Goal: Information Seeking & Learning: Learn about a topic

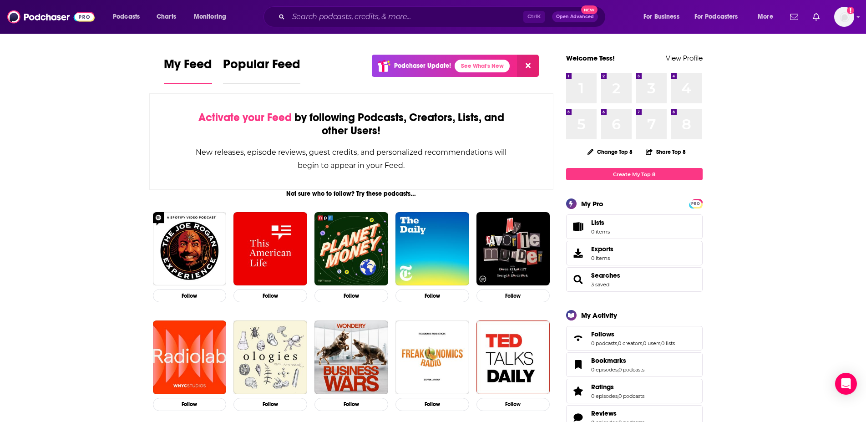
click at [238, 61] on span "Popular Feed" at bounding box center [261, 66] width 77 height 21
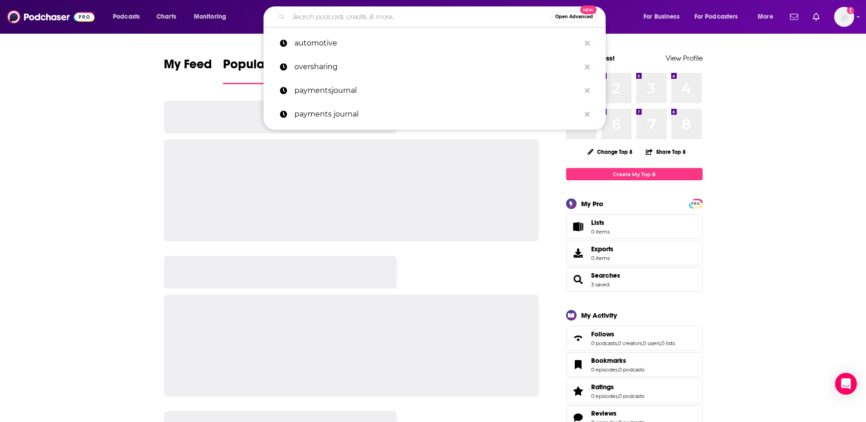
click at [299, 18] on input "Search podcasts, credits, & more..." at bounding box center [419, 17] width 263 height 15
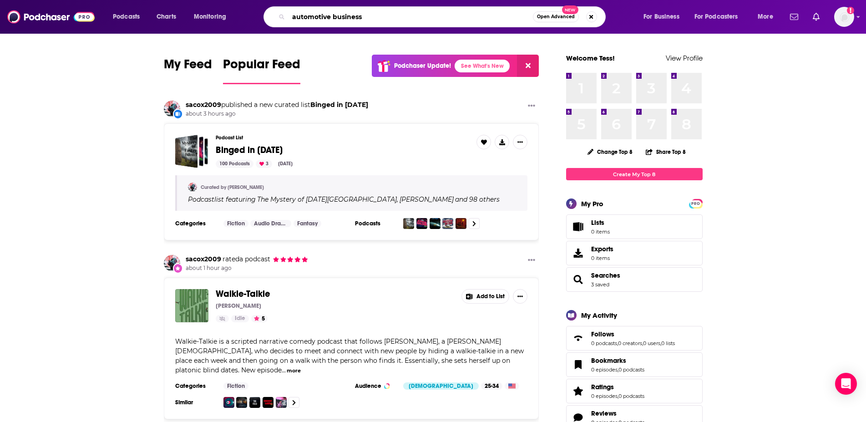
type input "automotive business"
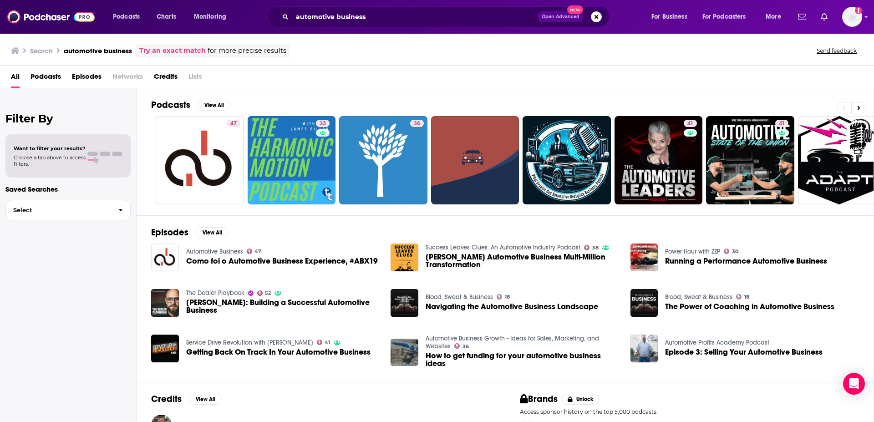
click at [208, 99] on div "Podcasts View All 47 33 36 41 41 + 332" at bounding box center [512, 151] width 723 height 127
click at [208, 103] on button "View All" at bounding box center [213, 105] width 33 height 11
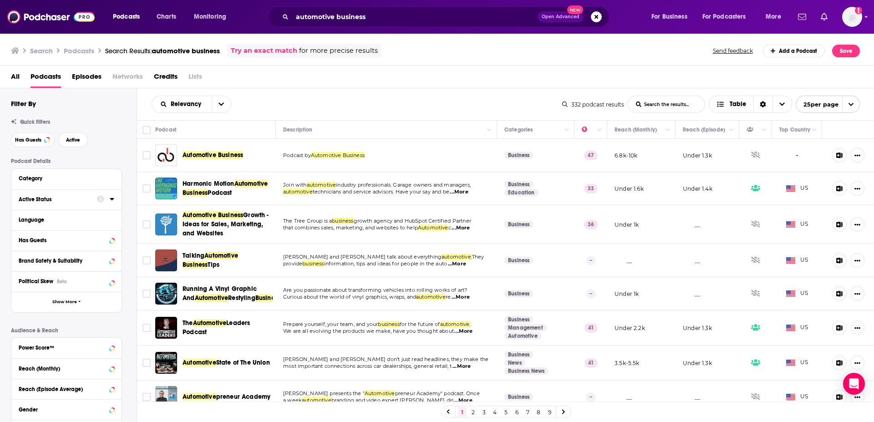
click at [112, 201] on icon at bounding box center [112, 198] width 5 height 7
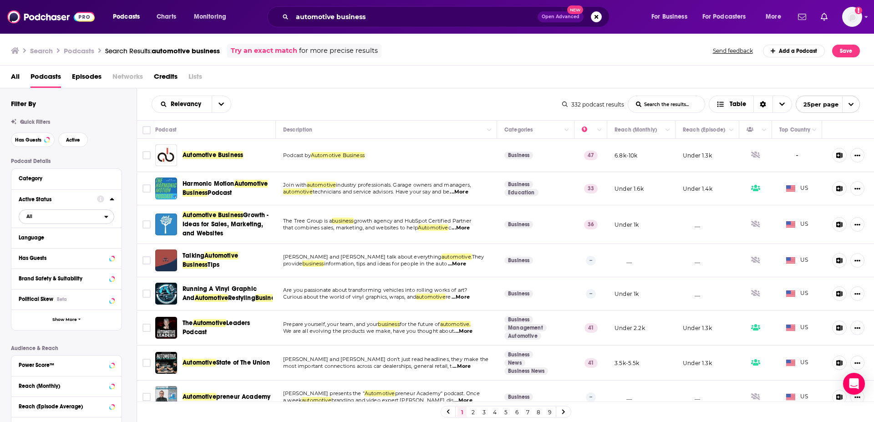
click at [104, 214] on span "All" at bounding box center [61, 216] width 85 height 12
click at [35, 244] on span "Active" at bounding box center [47, 246] width 49 height 5
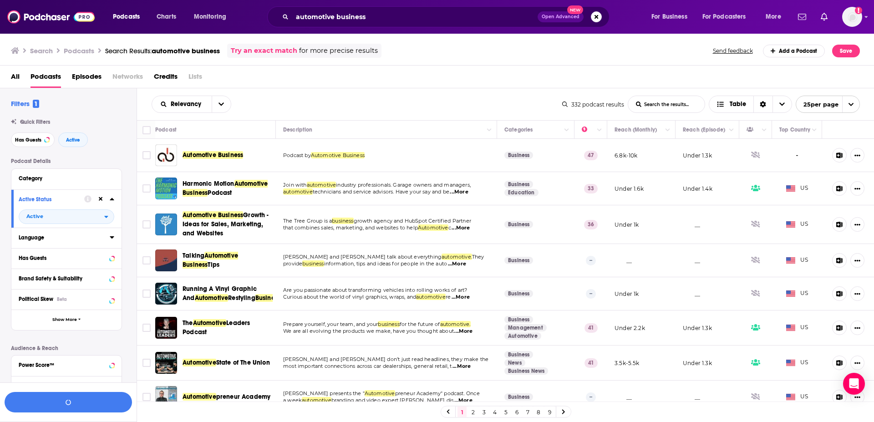
click at [33, 238] on div "Language" at bounding box center [61, 237] width 85 height 6
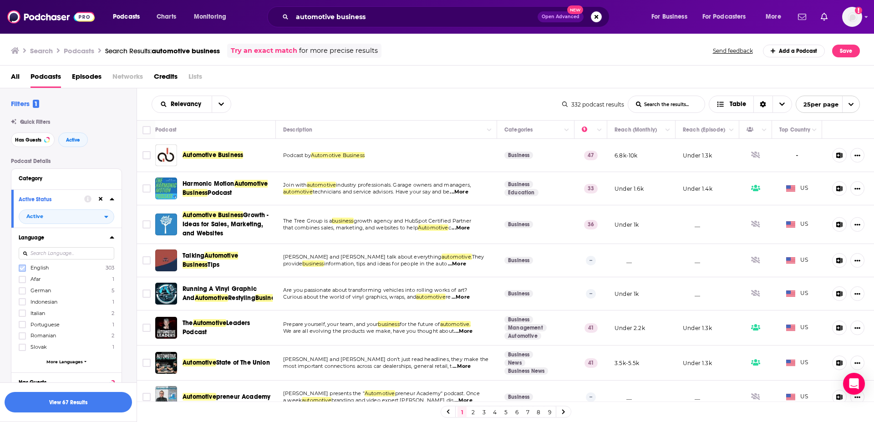
click at [25, 271] on label at bounding box center [22, 267] width 7 height 7
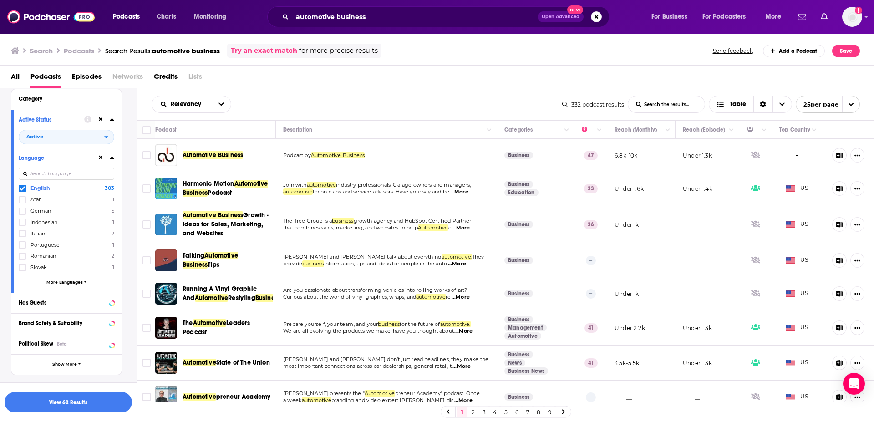
scroll to position [104, 0]
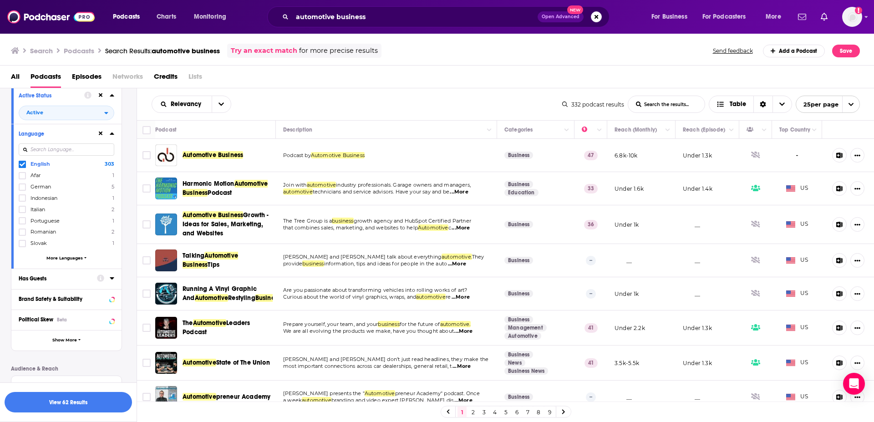
click at [66, 280] on div "Has Guests" at bounding box center [55, 278] width 72 height 6
click at [31, 295] on span "All" at bounding box center [29, 295] width 6 height 5
click at [49, 325] on span "Has guests" at bounding box center [50, 325] width 54 height 5
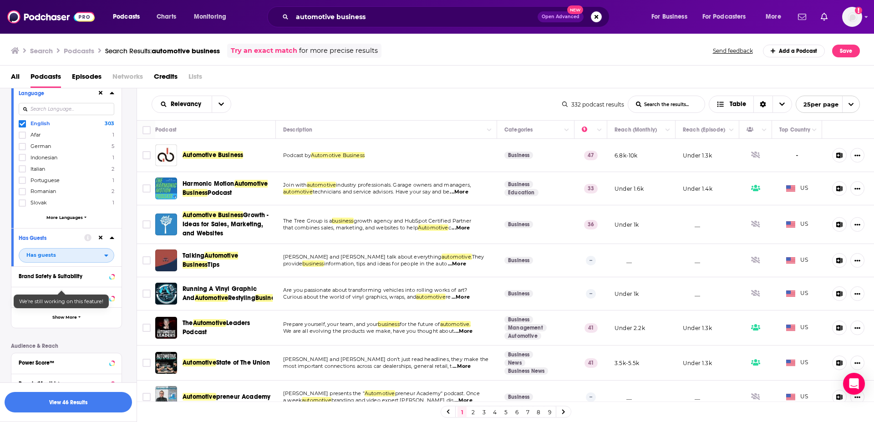
scroll to position [156, 0]
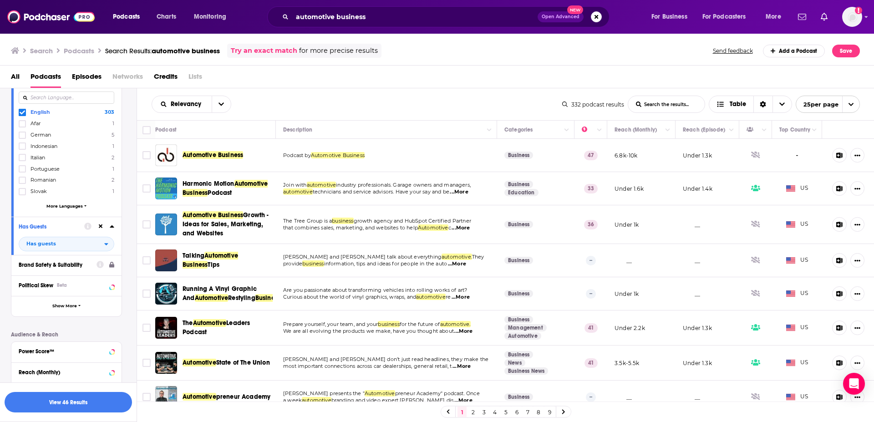
click at [76, 265] on div "Brand Safety & Suitability" at bounding box center [55, 265] width 72 height 6
click at [61, 308] on span "Show More" at bounding box center [64, 306] width 25 height 5
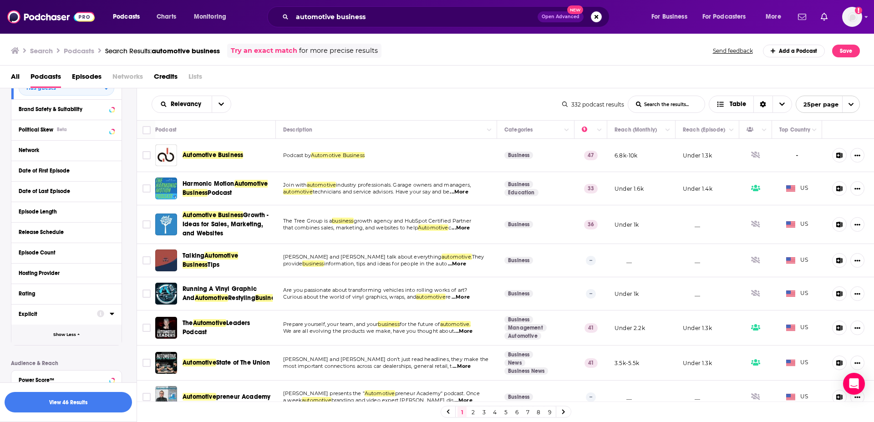
scroll to position [363, 0]
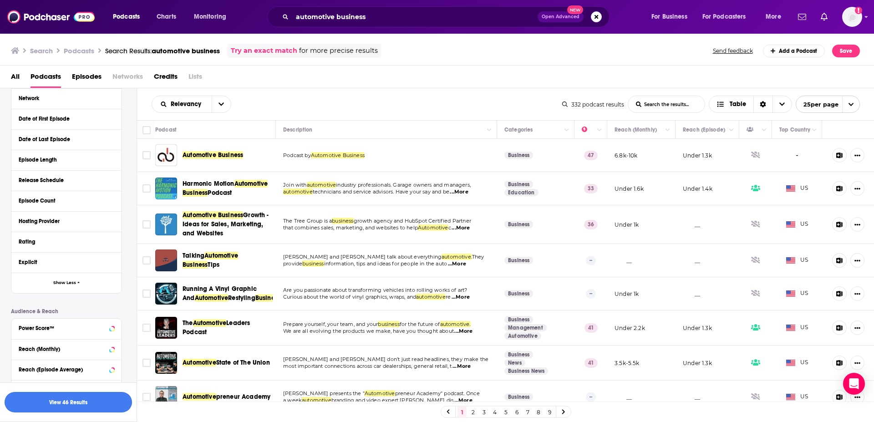
click at [80, 396] on button "View 46 Results" at bounding box center [68, 402] width 127 height 20
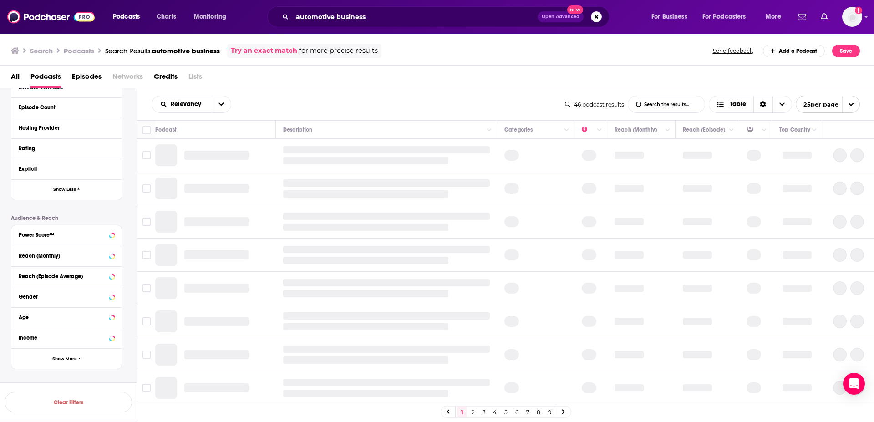
scroll to position [270, 0]
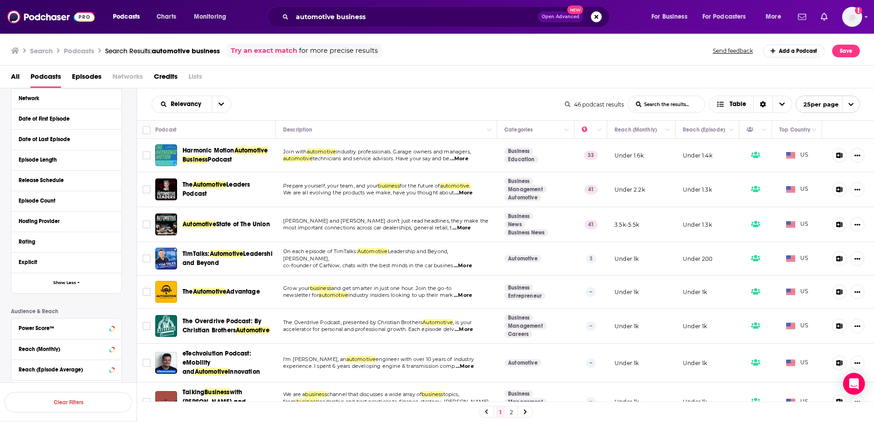
click at [464, 195] on span "...More" at bounding box center [463, 192] width 18 height 7
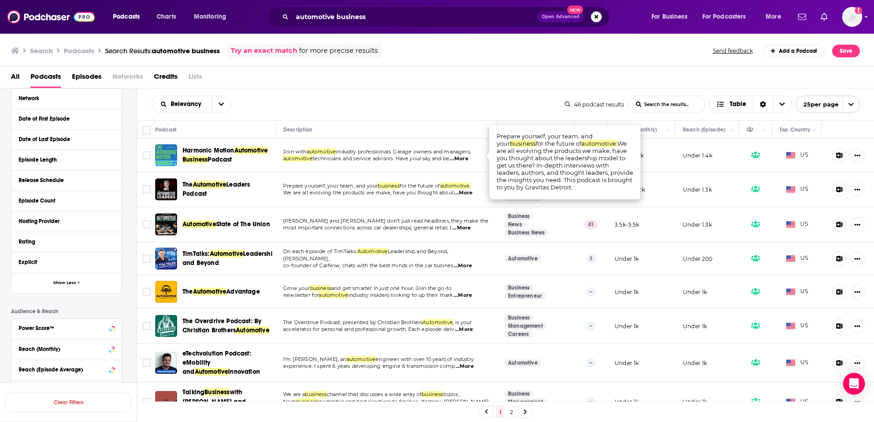
scroll to position [52, 0]
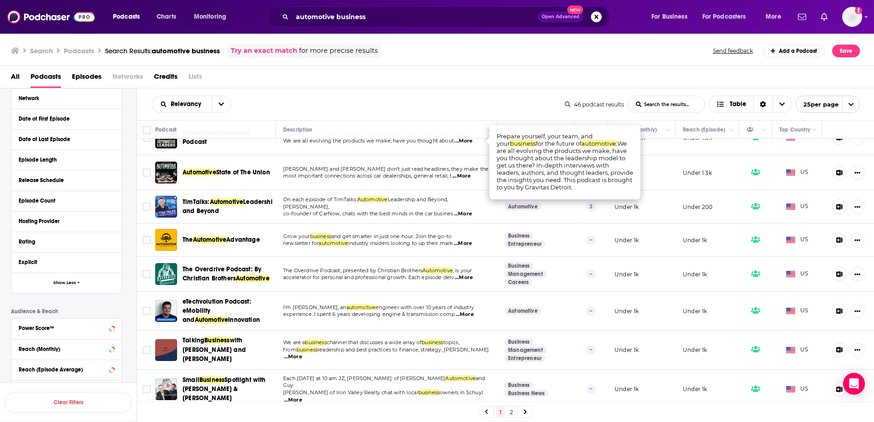
click at [433, 217] on td "On each episode of TimTalks: Automotive Leadership and Beyond, [PERSON_NAME], c…" at bounding box center [386, 206] width 221 height 33
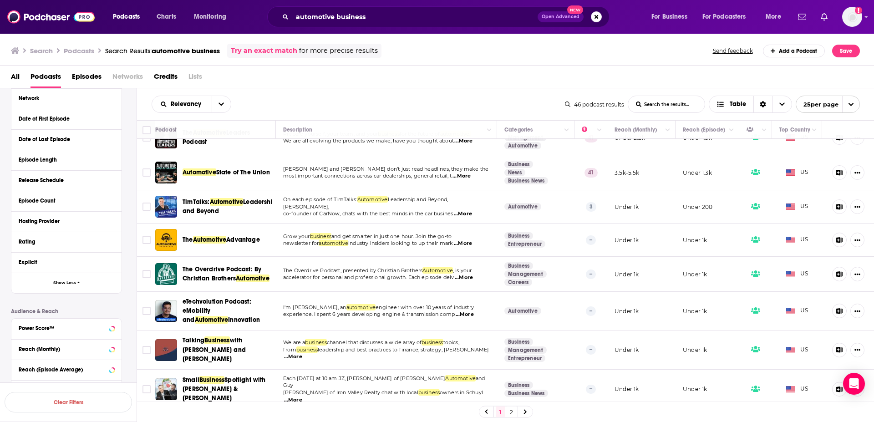
click at [461, 210] on span "...More" at bounding box center [463, 213] width 18 height 7
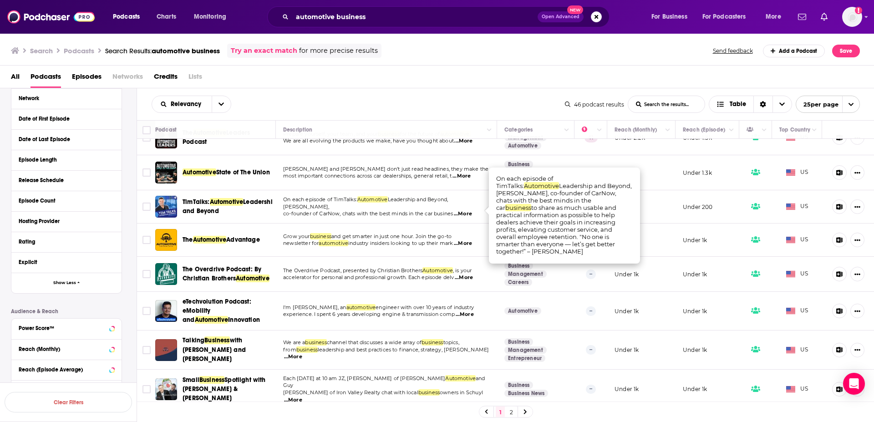
click at [415, 212] on span "co-founder of CarNow, chats with the best minds in the car busines" at bounding box center [368, 213] width 170 height 6
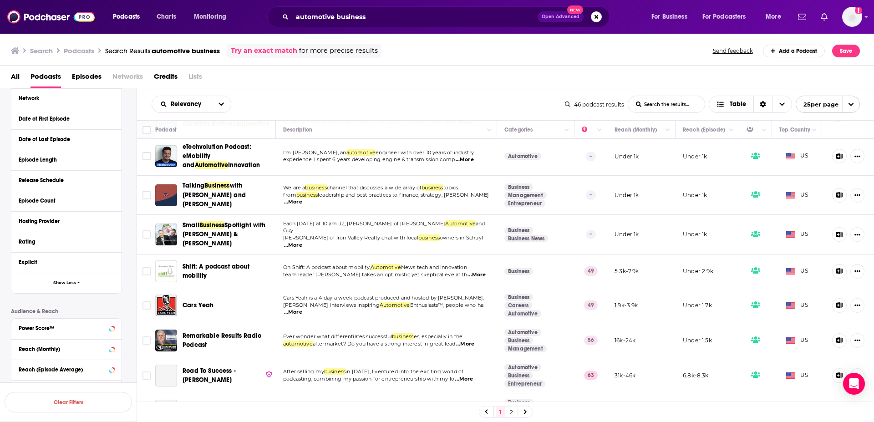
scroll to position [207, 0]
click at [467, 270] on span "...More" at bounding box center [476, 273] width 18 height 7
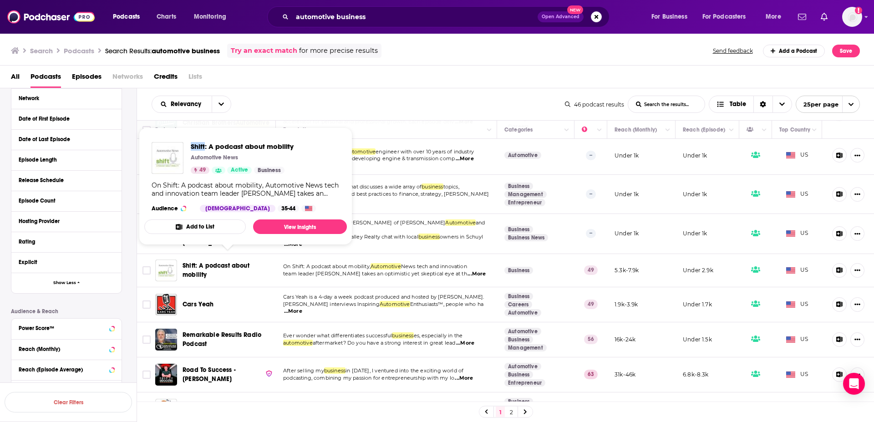
drag, startPoint x: 189, startPoint y: 143, endPoint x: 204, endPoint y: 147, distance: 15.5
click at [204, 147] on div "Shift: A podcast about mobility Automotive News 49 Active Business" at bounding box center [223, 158] width 142 height 32
copy span "Shift"
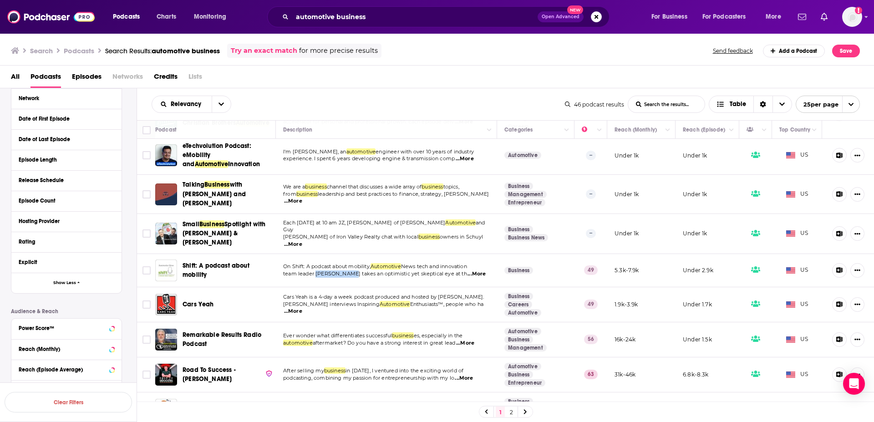
drag, startPoint x: 317, startPoint y: 263, endPoint x: 348, endPoint y: 263, distance: 31.0
click at [348, 270] on span "team leader [PERSON_NAME] takes an optimistic yet skeptical eye at th" at bounding box center [375, 273] width 184 height 6
copy span "[PERSON_NAME]"
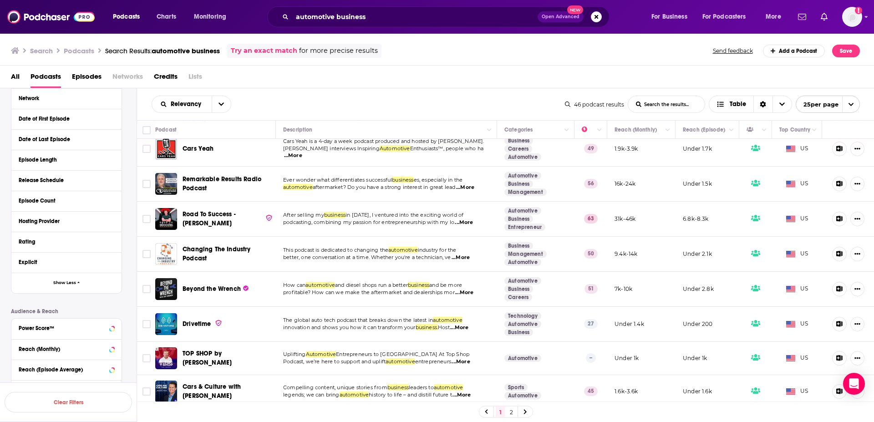
scroll to position [415, 0]
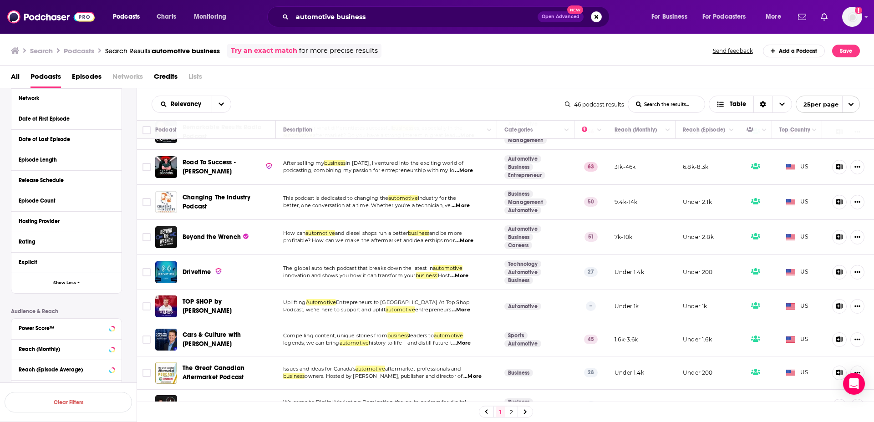
click at [466, 272] on span "...More" at bounding box center [459, 275] width 18 height 7
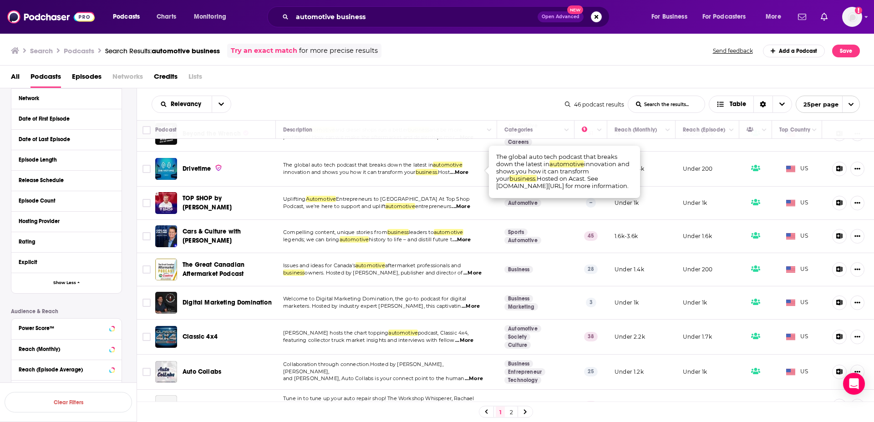
scroll to position [519, 0]
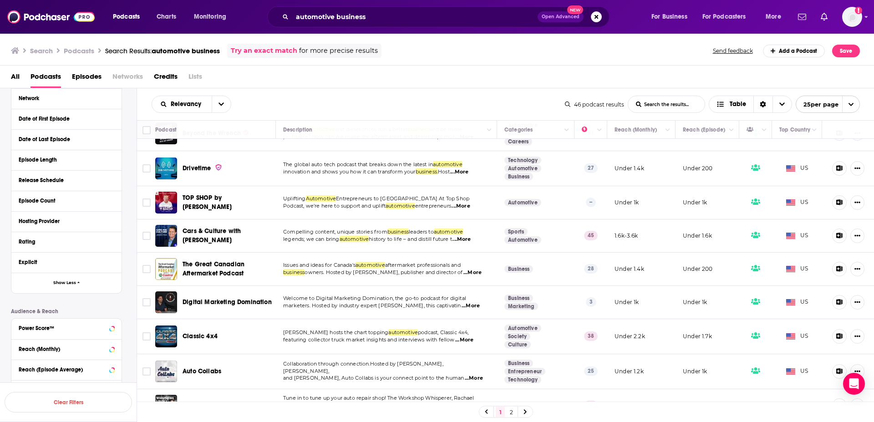
click at [462, 236] on span "...More" at bounding box center [461, 239] width 18 height 7
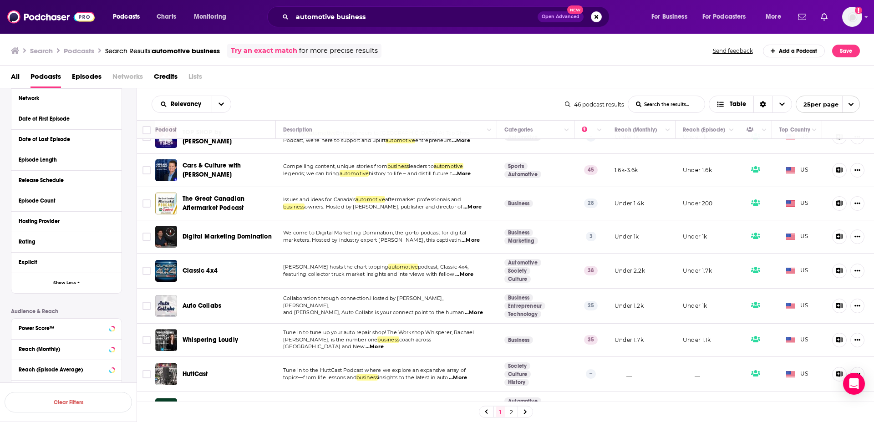
scroll to position [597, 0]
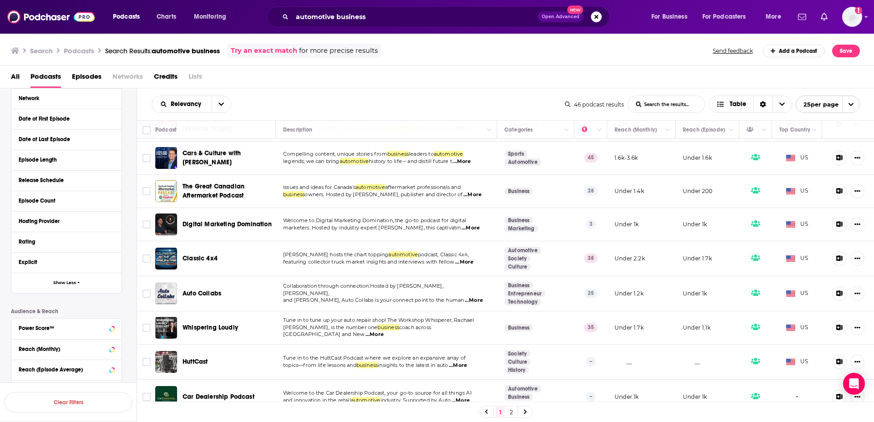
click at [514, 411] on link "2" at bounding box center [510, 411] width 9 height 11
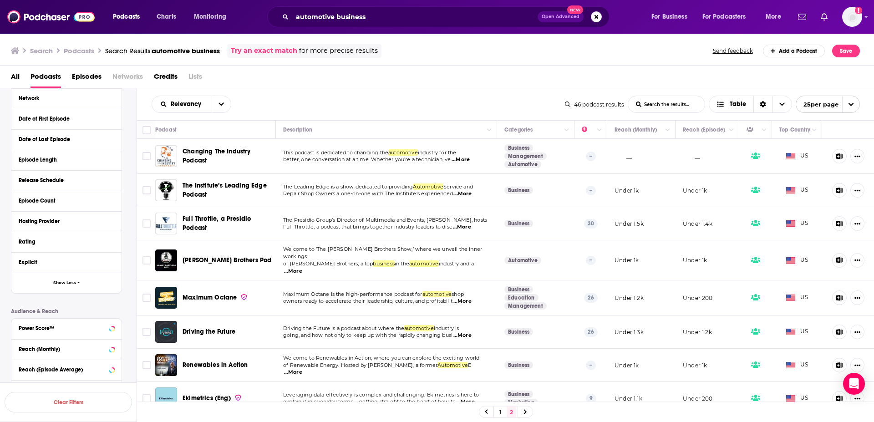
click at [470, 229] on span "...More" at bounding box center [462, 226] width 18 height 7
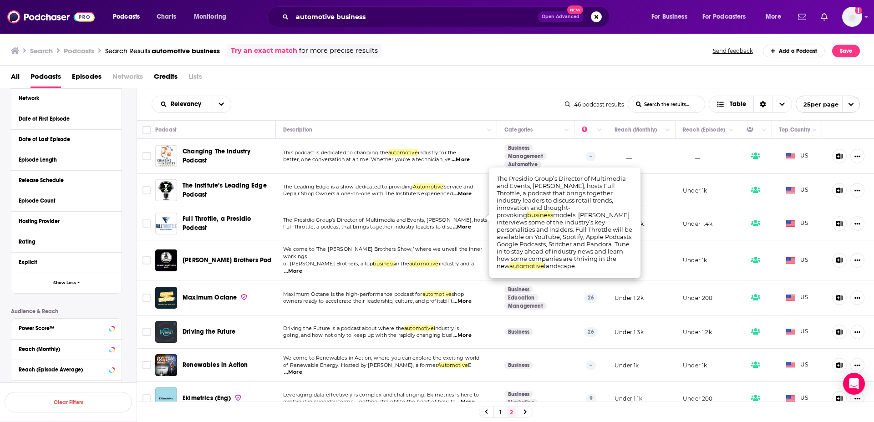
scroll to position [52, 0]
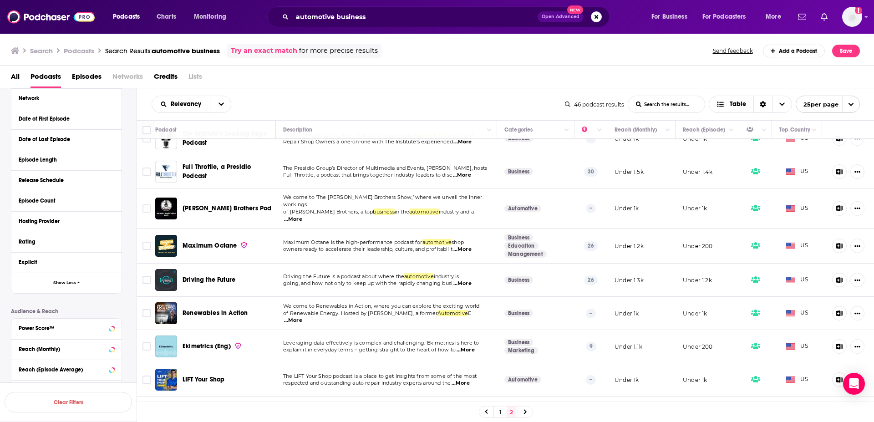
click at [386, 263] on td "Driving the Future is a podcast about where the automotive industry is going, a…" at bounding box center [386, 279] width 221 height 33
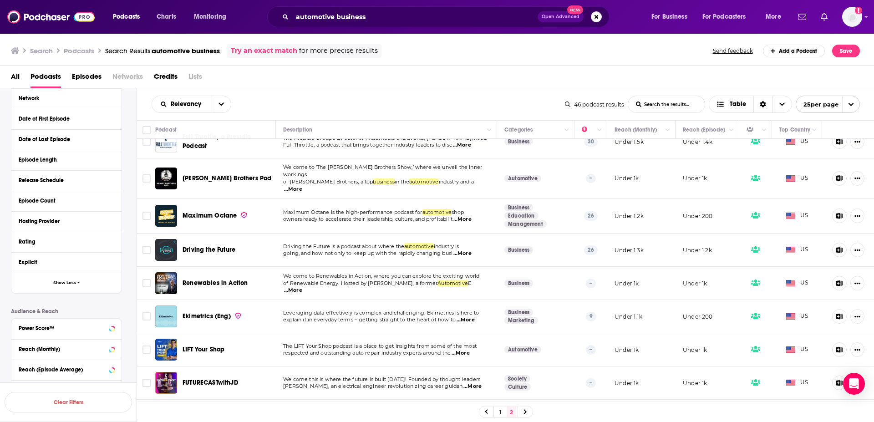
scroll to position [104, 0]
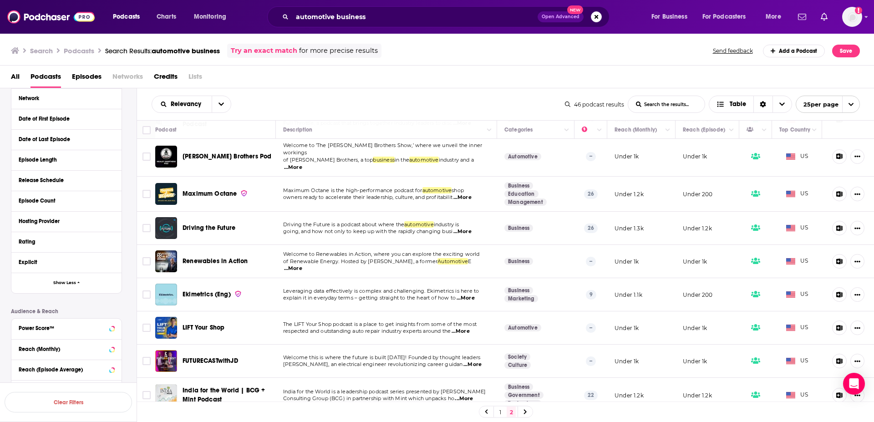
click at [464, 228] on span "...More" at bounding box center [462, 231] width 18 height 7
click at [354, 214] on td "Driving the Future is a podcast about where the automotive industry is going, a…" at bounding box center [386, 228] width 221 height 33
click at [302, 265] on span "...More" at bounding box center [293, 268] width 18 height 7
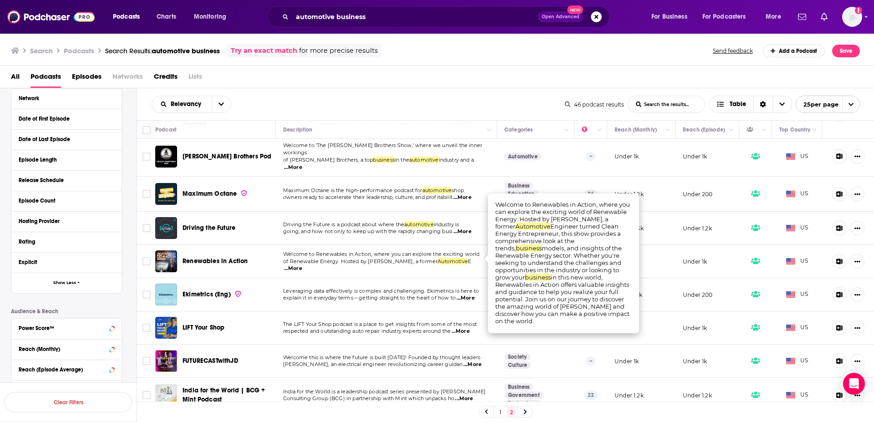
click at [363, 301] on td "Leveraging data effectively is complex and challenging. Ekimetrics is here to e…" at bounding box center [386, 294] width 221 height 33
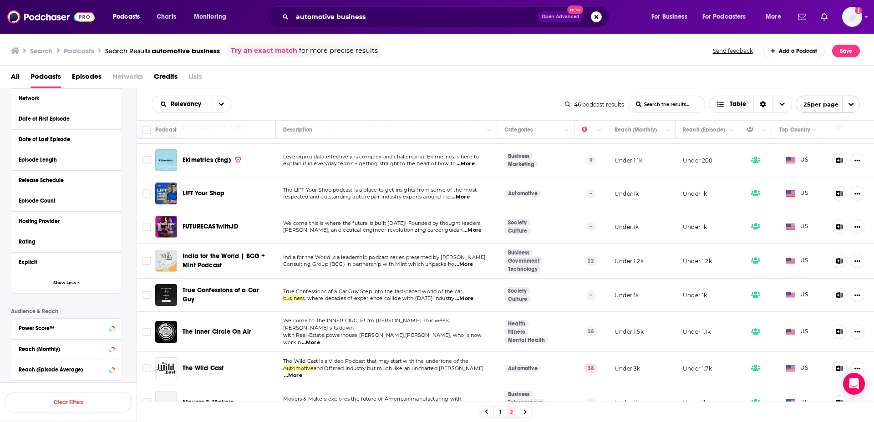
scroll to position [259, 0]
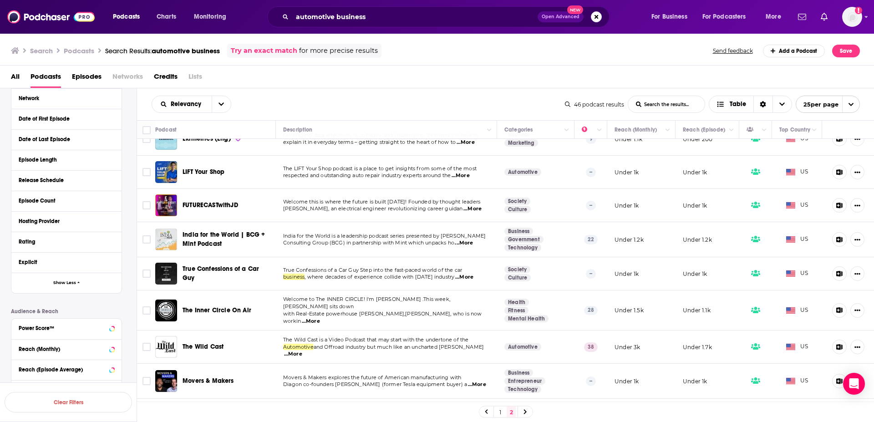
click at [468, 273] on span "...More" at bounding box center [464, 276] width 18 height 7
click at [350, 309] on td "Welcome to The INNER CIRCLE! I'm [PERSON_NAME] .This week, [PERSON_NAME] sits d…" at bounding box center [386, 310] width 221 height 40
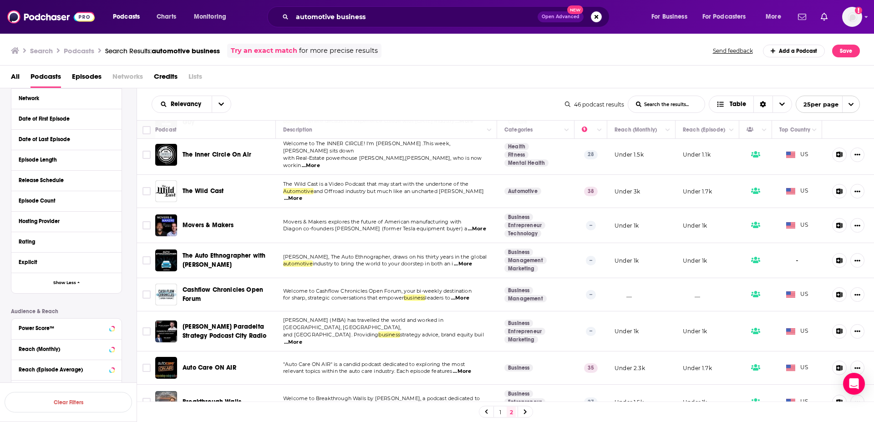
scroll to position [447, 0]
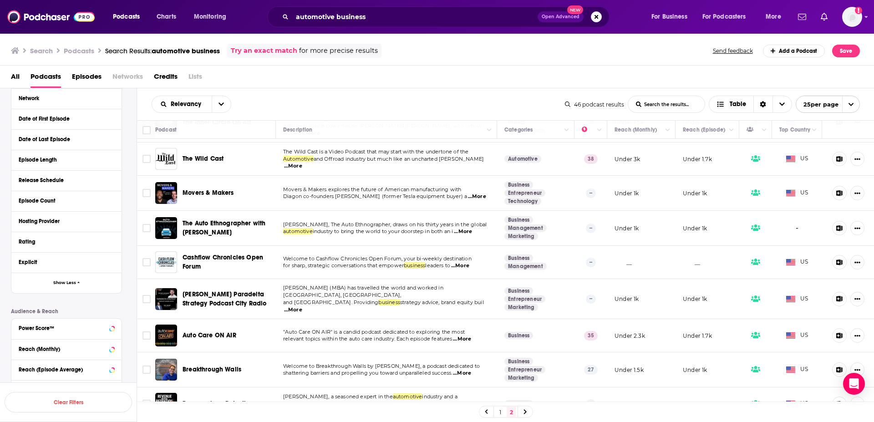
click at [523, 413] on icon at bounding box center [525, 411] width 4 height 5
click at [856, 13] on icon "Add a profile image" at bounding box center [858, 10] width 7 height 7
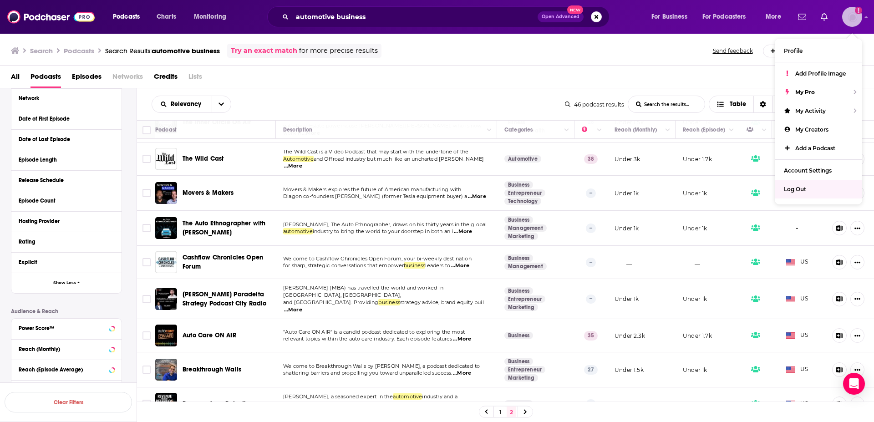
click at [800, 186] on div "Log Out" at bounding box center [817, 189] width 87 height 19
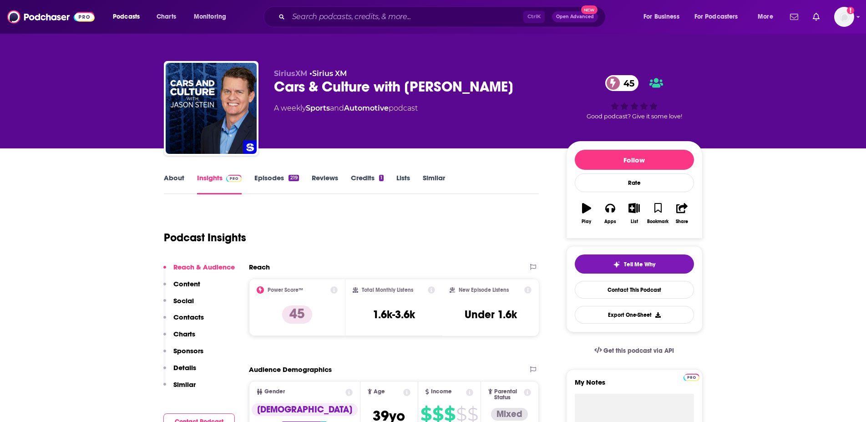
click at [403, 89] on div "Cars & Culture with Jason Stein 45" at bounding box center [413, 87] width 278 height 18
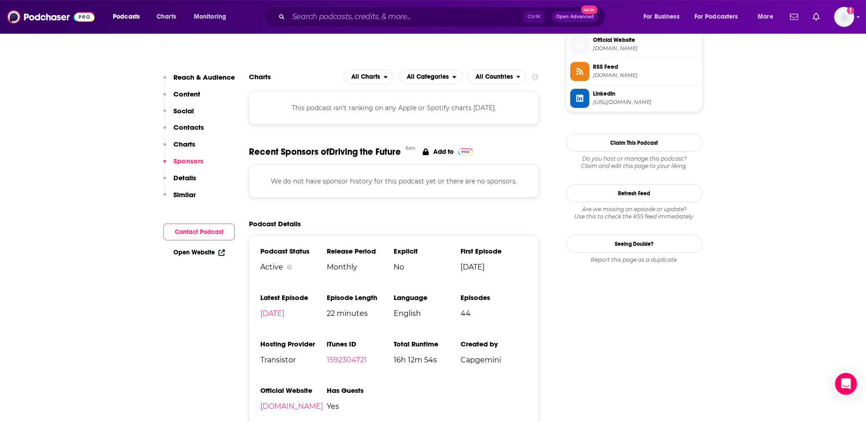
scroll to position [830, 0]
